Goal: Task Accomplishment & Management: Use online tool/utility

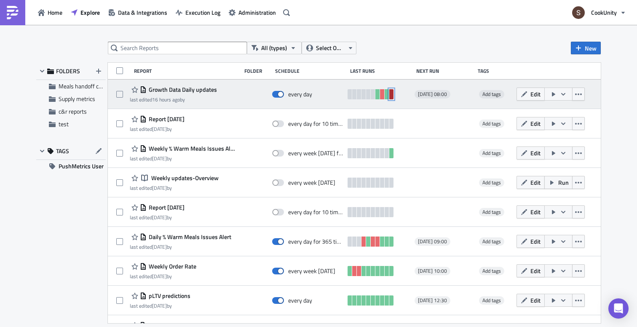
click at [394, 96] on link at bounding box center [391, 94] width 4 height 10
click at [582, 94] on icon "button" at bounding box center [578, 94] width 7 height 7
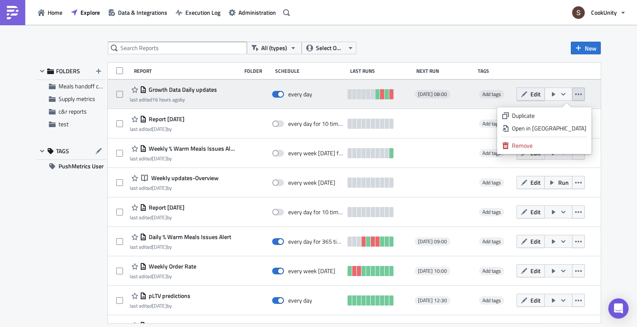
click at [541, 93] on span "Edit" at bounding box center [536, 94] width 10 height 9
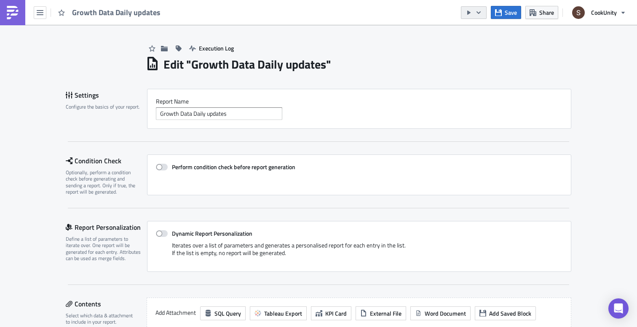
click at [467, 15] on icon "button" at bounding box center [469, 12] width 7 height 7
click at [473, 45] on div "Run Report" at bounding box center [500, 46] width 66 height 8
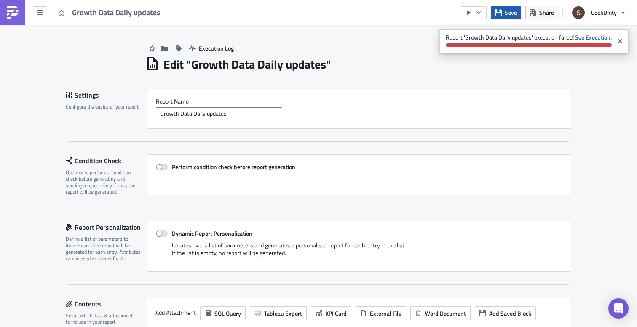
click at [499, 12] on icon "button" at bounding box center [498, 12] width 7 height 7
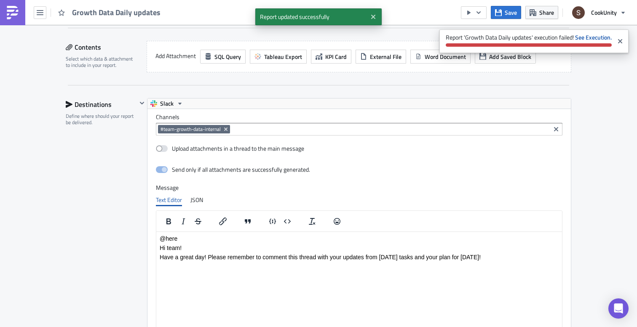
scroll to position [274, 0]
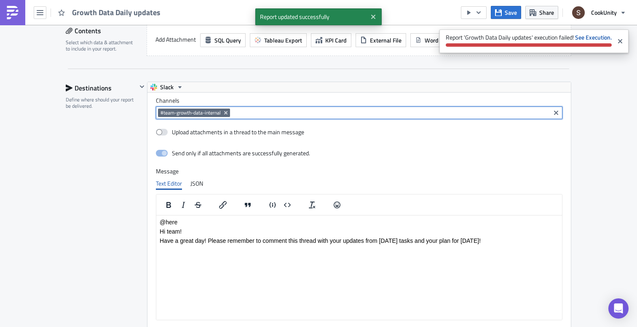
click at [252, 117] on input at bounding box center [390, 113] width 316 height 8
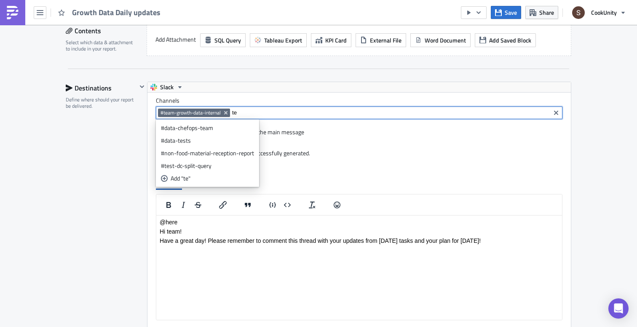
type input "t"
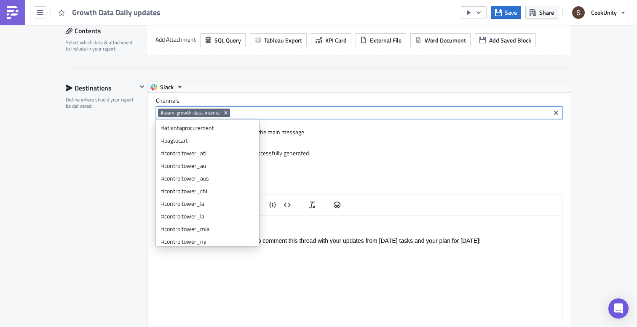
click at [114, 158] on div "Destinations Define where should your report be delivered." at bounding box center [101, 226] width 71 height 289
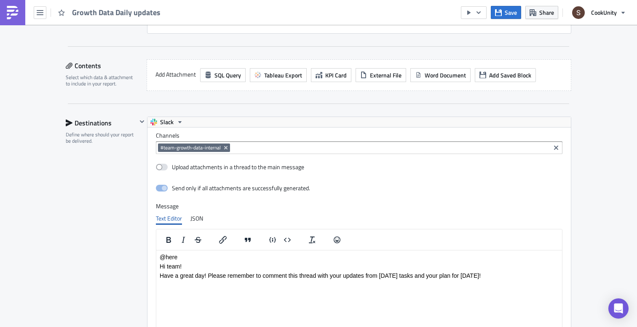
scroll to position [248, 0]
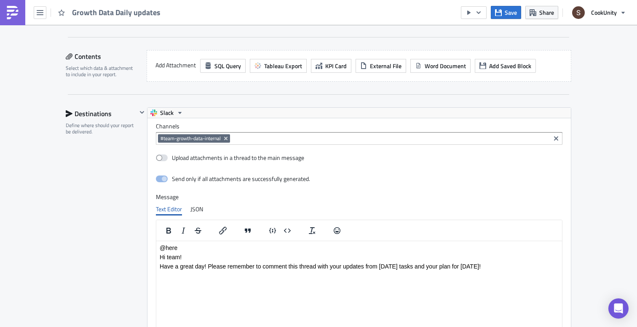
click at [254, 134] on div "#team-growth-data-internal" at bounding box center [359, 138] width 407 height 13
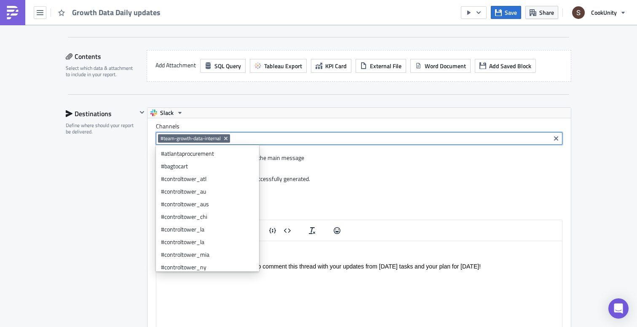
click at [268, 139] on input at bounding box center [390, 138] width 316 height 8
click at [305, 157] on div "Upload attachments in a thread to the main message" at bounding box center [359, 158] width 407 height 15
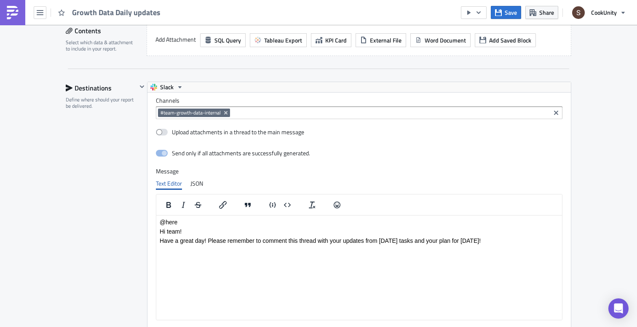
scroll to position [278, 0]
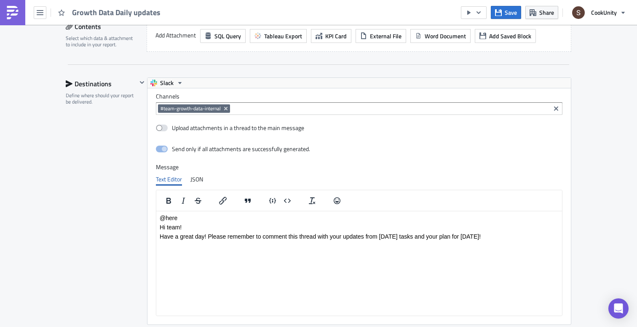
click at [260, 107] on input at bounding box center [390, 109] width 316 height 8
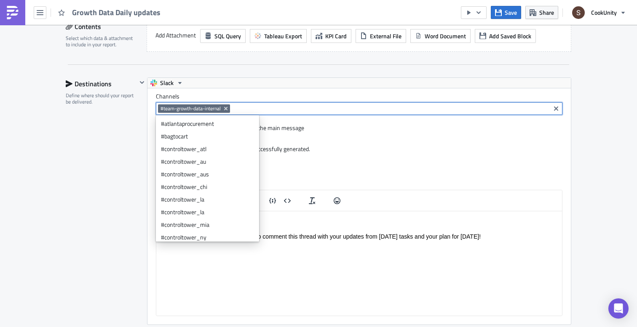
click at [94, 176] on div "Destinations Define where should your report be delivered." at bounding box center [101, 222] width 71 height 289
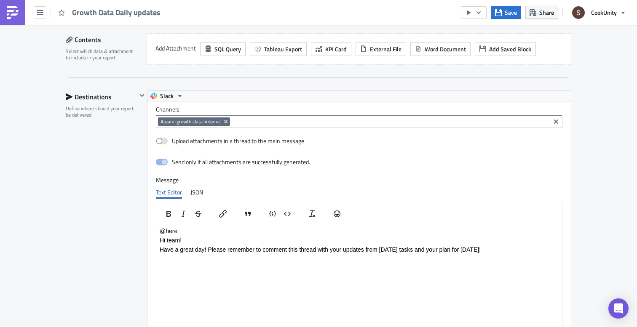
scroll to position [276, 0]
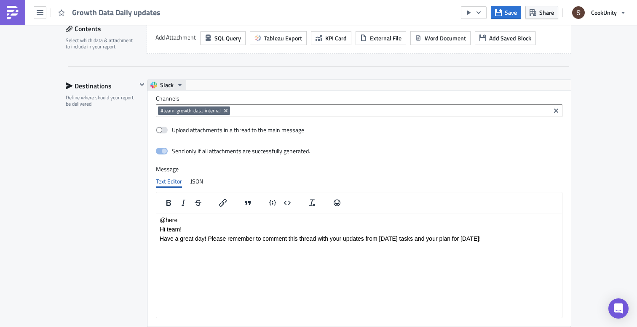
click at [177, 85] on icon "button" at bounding box center [180, 85] width 7 height 7
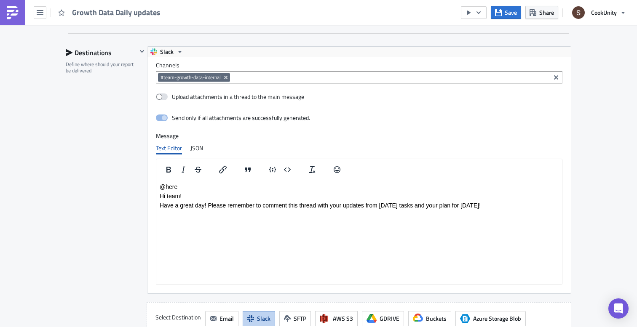
scroll to position [0, 0]
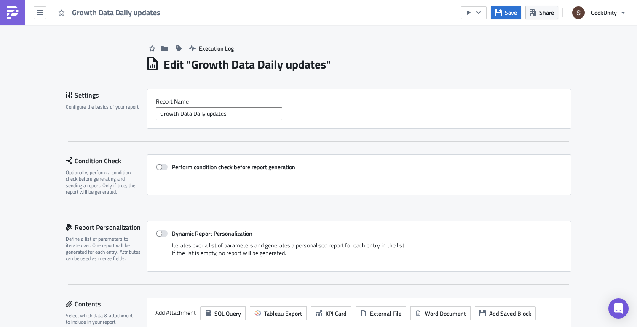
click at [12, 12] on img at bounding box center [12, 12] width 13 height 13
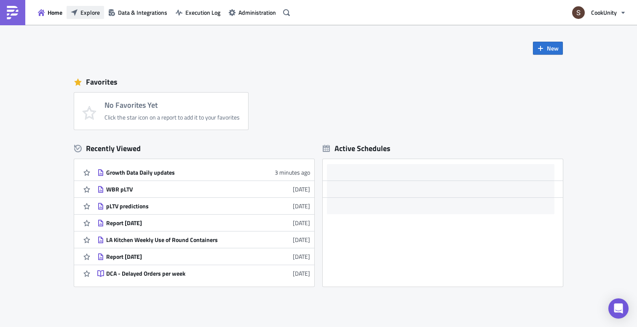
click at [84, 12] on span "Explore" at bounding box center [90, 12] width 19 height 9
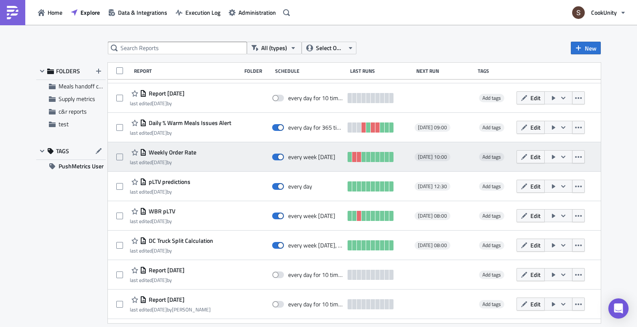
scroll to position [115, 0]
click at [168, 150] on span "Weekly Order Rate" at bounding box center [172, 152] width 50 height 8
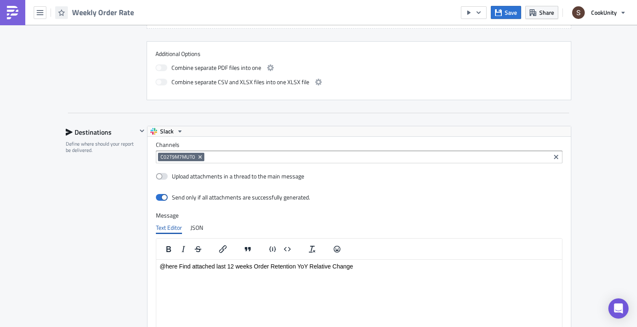
scroll to position [445, 0]
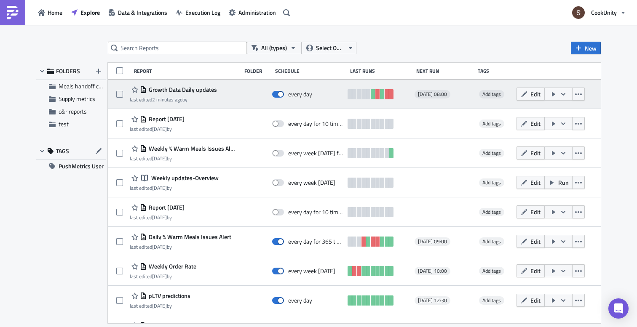
click at [195, 92] on span "Growth Data Daily updates" at bounding box center [182, 90] width 70 height 8
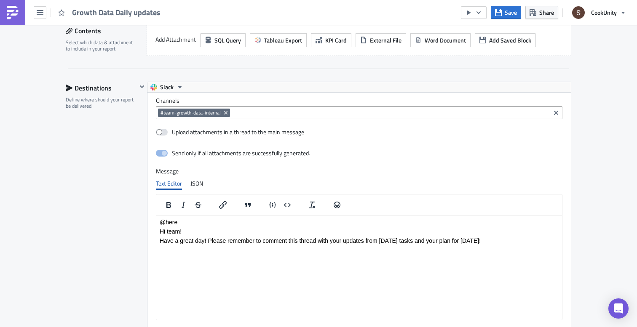
scroll to position [285, 0]
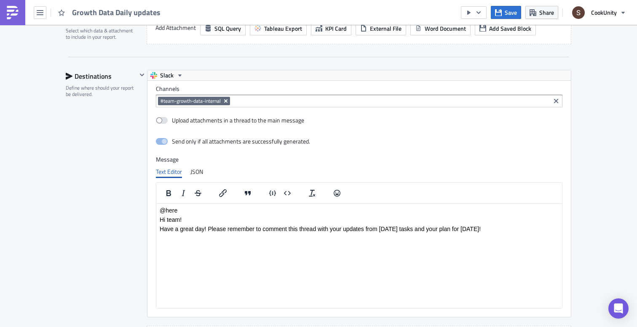
click at [226, 101] on icon "Remove Tag" at bounding box center [225, 100] width 3 height 3
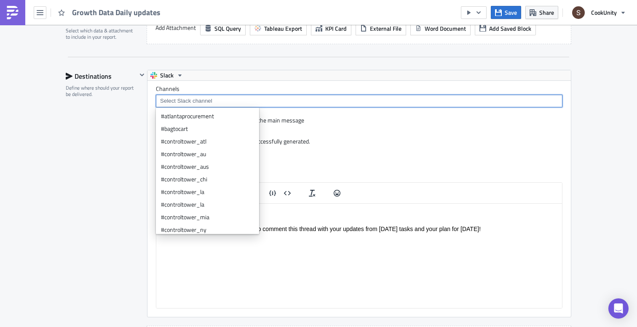
paste input "C098XQ3RF54"
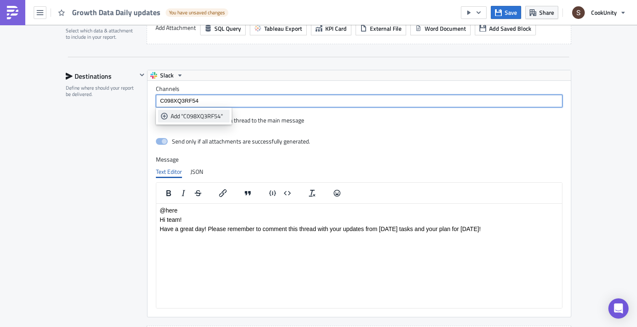
type input "C098XQ3RF54"
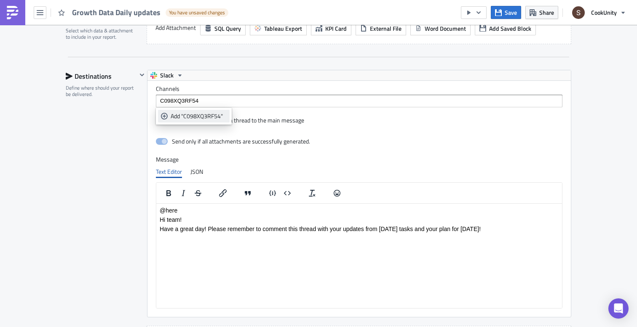
click at [197, 115] on div "Add "C098XQ3RF54"" at bounding box center [199, 116] width 56 height 8
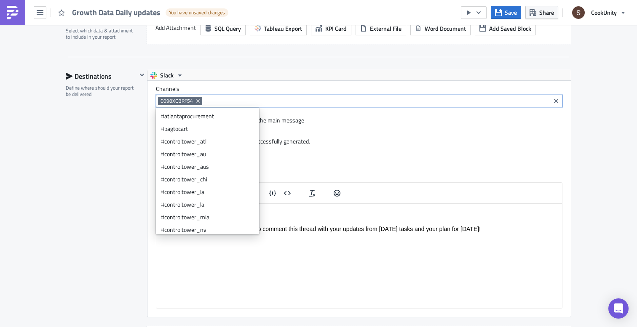
click at [133, 135] on div "Destinations Define where should your report be delivered." at bounding box center [101, 214] width 71 height 289
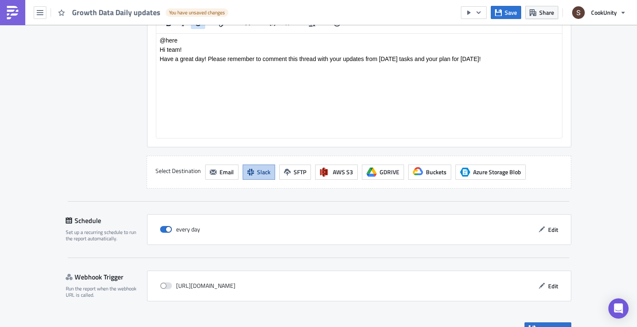
scroll to position [472, 0]
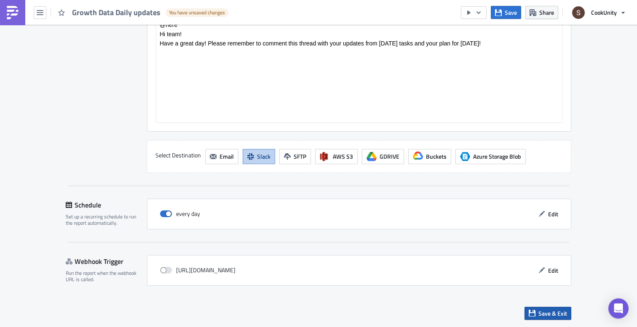
click at [545, 309] on span "Save & Exit" at bounding box center [553, 313] width 29 height 9
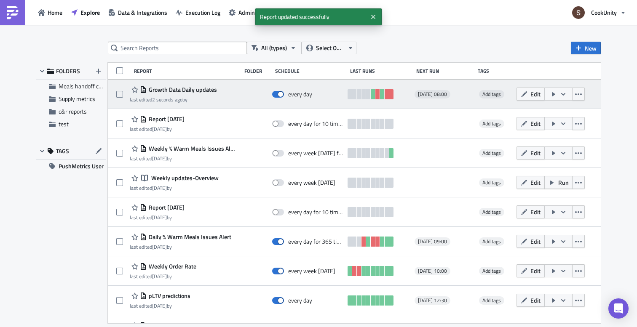
click at [556, 95] on icon "button" at bounding box center [553, 94] width 3 height 4
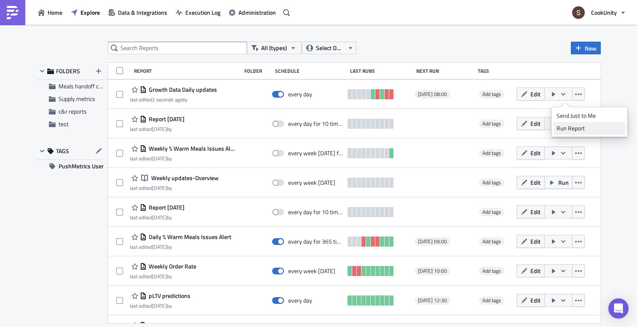
click at [568, 130] on div "Run Report" at bounding box center [590, 128] width 66 height 8
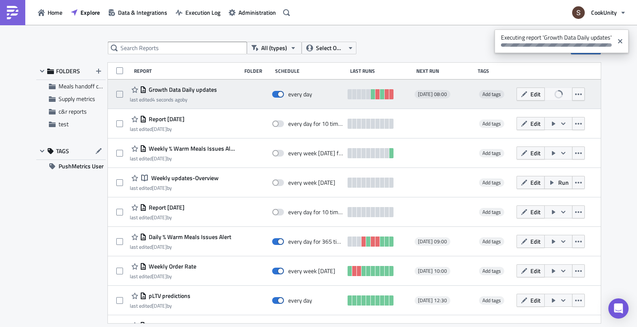
click at [177, 89] on span "Growth Data Daily updates" at bounding box center [182, 90] width 70 height 8
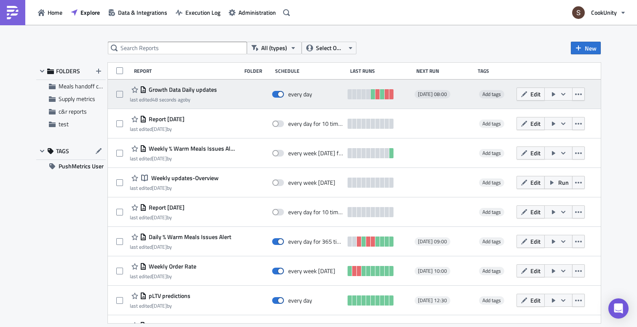
click at [556, 94] on icon "button" at bounding box center [553, 94] width 3 height 4
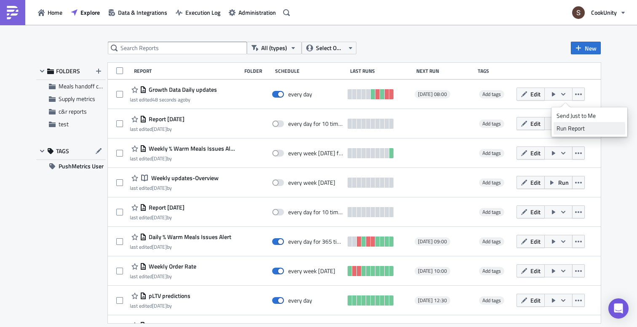
click at [566, 132] on div "Run Report" at bounding box center [590, 128] width 66 height 8
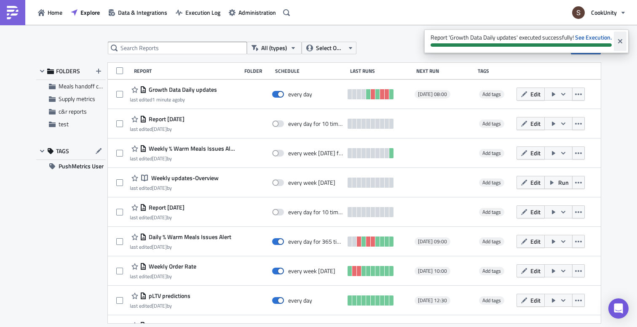
click at [619, 43] on icon "Close" at bounding box center [620, 41] width 7 height 7
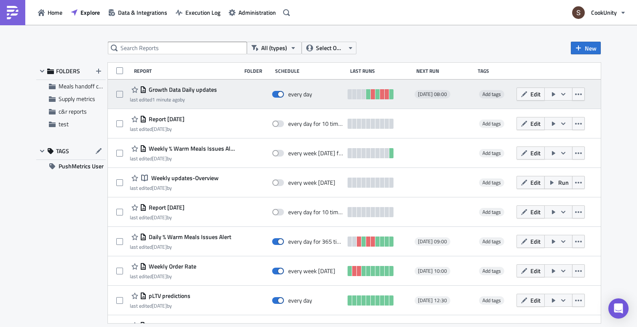
click at [193, 92] on span "Growth Data Daily updates" at bounding box center [182, 90] width 70 height 8
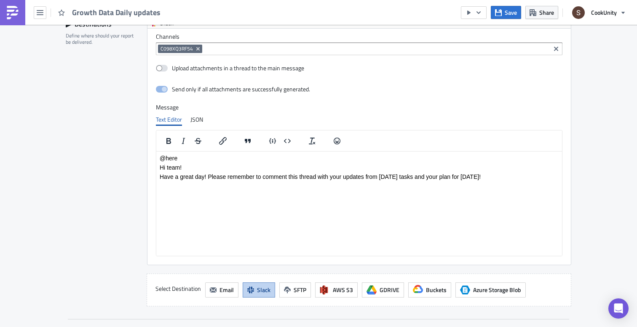
scroll to position [338, 0]
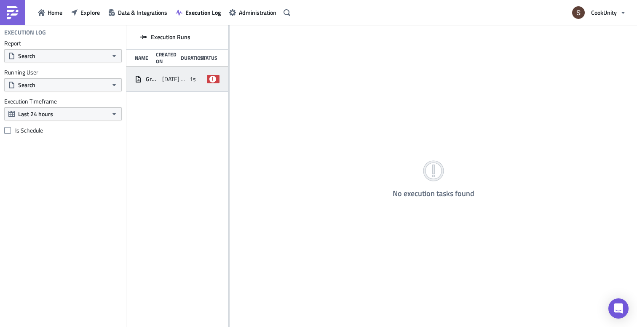
click at [156, 81] on span "Growth Data Daily updates" at bounding box center [152, 79] width 12 height 8
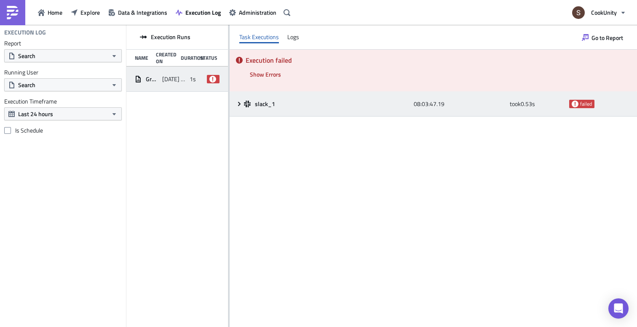
click at [243, 116] on div "slack_1 08:03:47.19 took 0.53 s failed" at bounding box center [434, 103] width 408 height 25
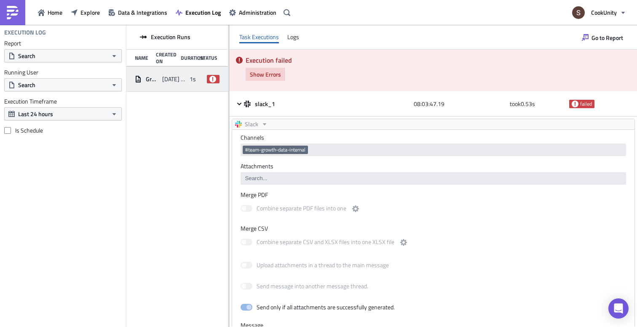
click at [257, 77] on span "Show Errors" at bounding box center [265, 74] width 31 height 9
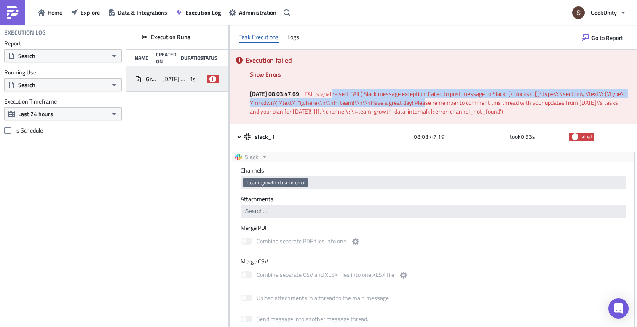
drag, startPoint x: 352, startPoint y: 95, endPoint x: 455, endPoint y: 107, distance: 104.3
click at [453, 107] on span "FAIL signal raised: FAIL('Slack message exception: Failed to post message to Sl…" at bounding box center [438, 102] width 377 height 27
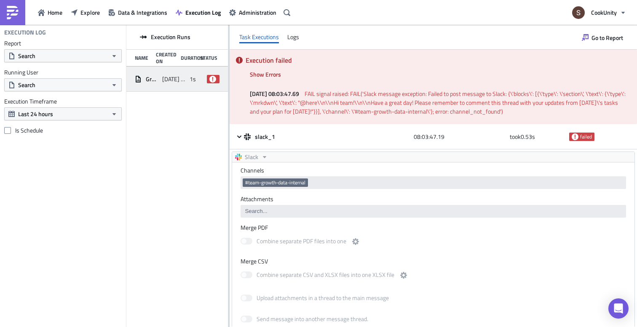
click at [455, 107] on span "FAIL signal raised: FAIL('Slack message exception: Failed to post message to Sl…" at bounding box center [438, 102] width 377 height 27
drag, startPoint x: 416, startPoint y: 99, endPoint x: 501, endPoint y: 121, distance: 87.7
click at [500, 121] on div "Execution failed Show Errors [DATE] 08:03:47.69 FAIL signal raised: FAIL('Slack…" at bounding box center [434, 87] width 408 height 75
click at [501, 121] on div "Execution failed Show Errors [DATE] 08:03:47.69 FAIL signal raised: FAIL('Slack…" at bounding box center [434, 87] width 408 height 75
